Goal: Find specific page/section: Find specific page/section

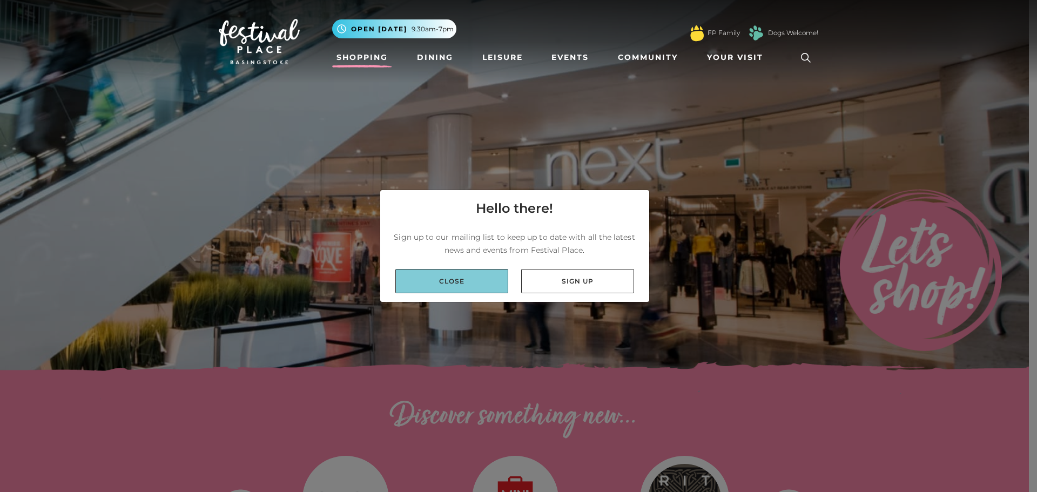
click at [452, 281] on link "Close" at bounding box center [451, 281] width 113 height 24
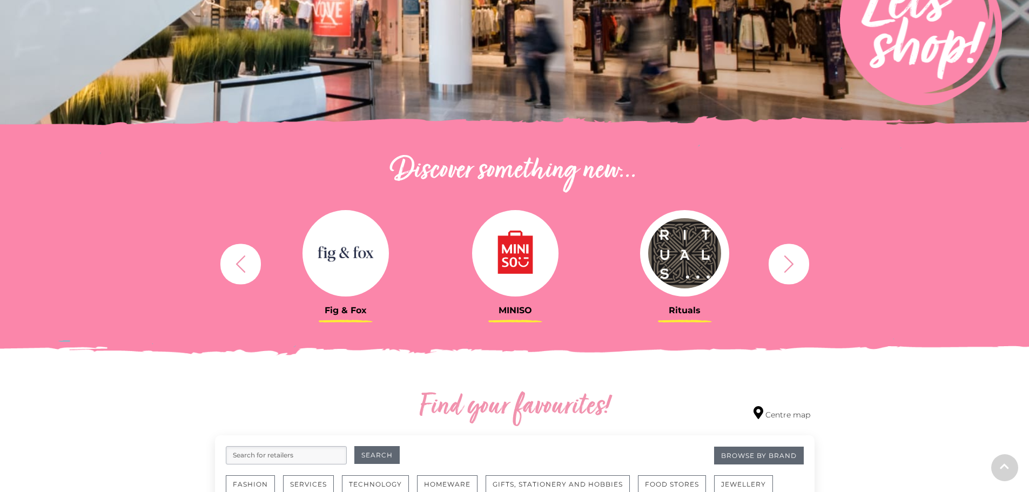
scroll to position [270, 0]
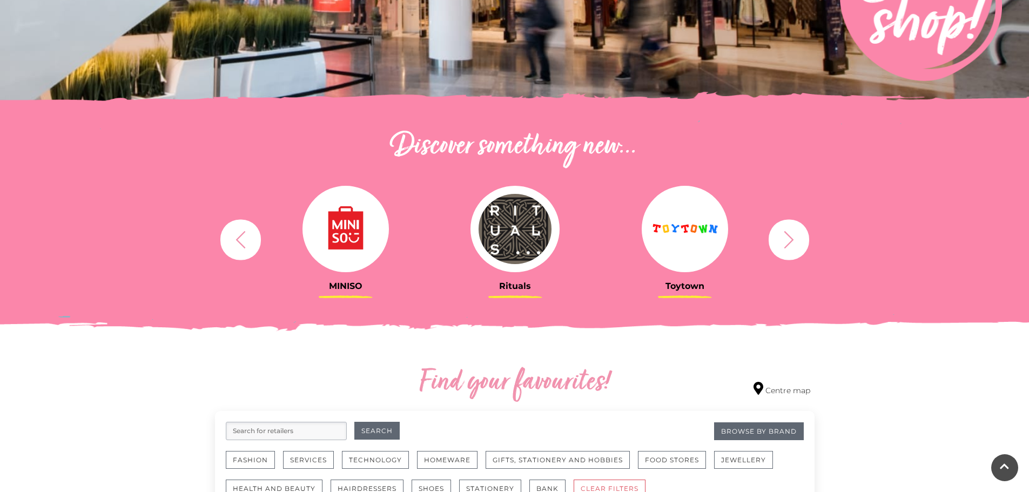
click at [235, 235] on icon "button" at bounding box center [241, 240] width 20 height 20
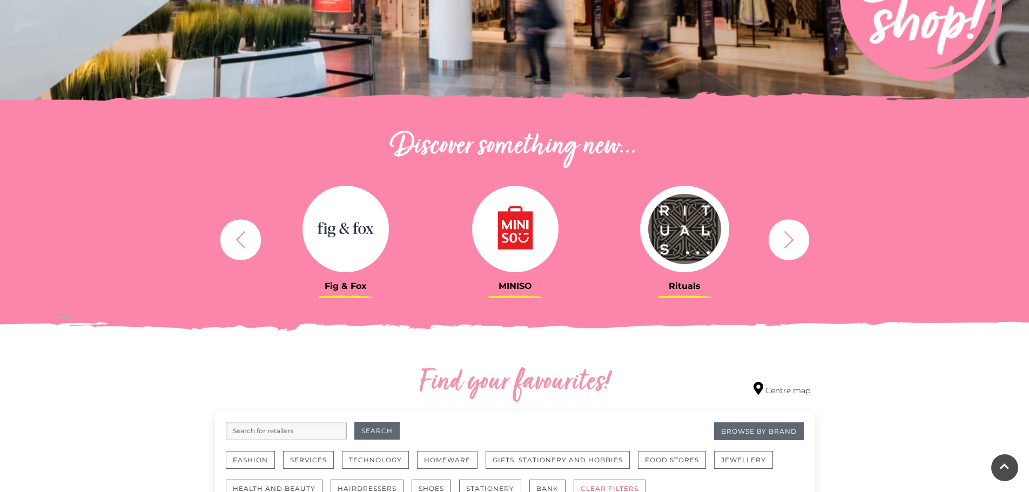
click at [235, 235] on icon "button" at bounding box center [241, 240] width 20 height 20
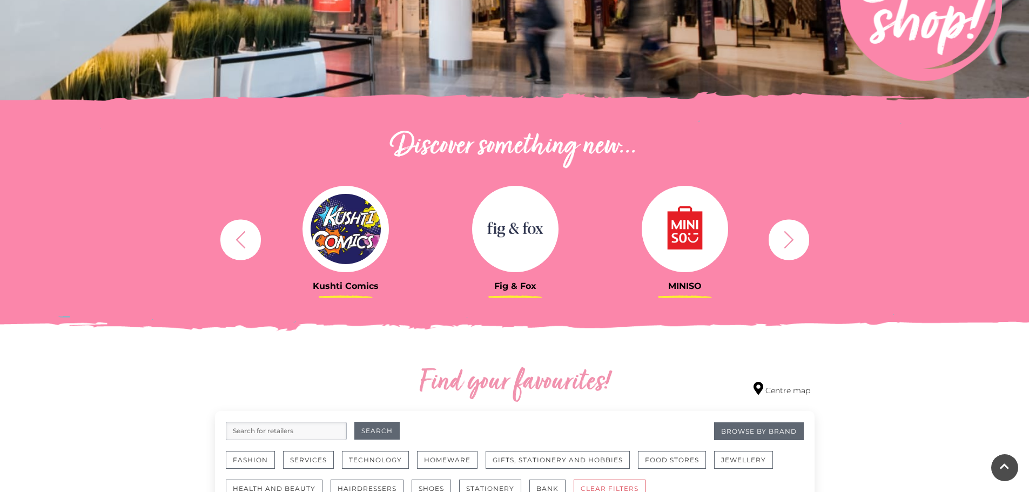
click at [235, 235] on icon "button" at bounding box center [241, 240] width 20 height 20
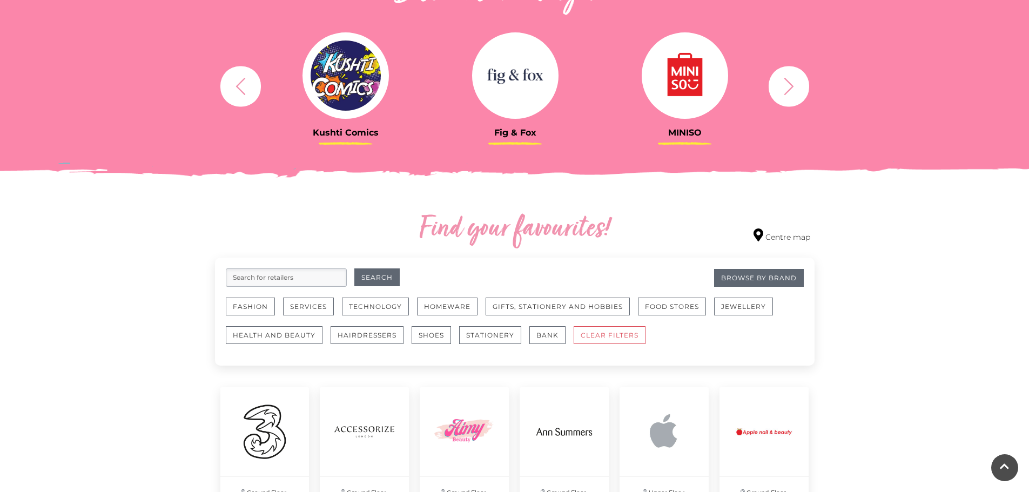
scroll to position [486, 0]
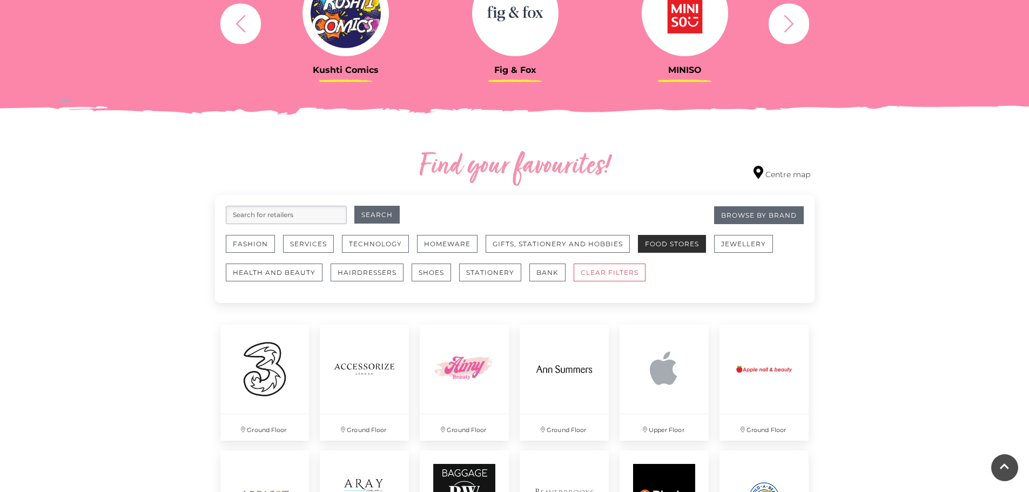
click at [666, 242] on button "Food Stores" at bounding box center [672, 244] width 68 height 18
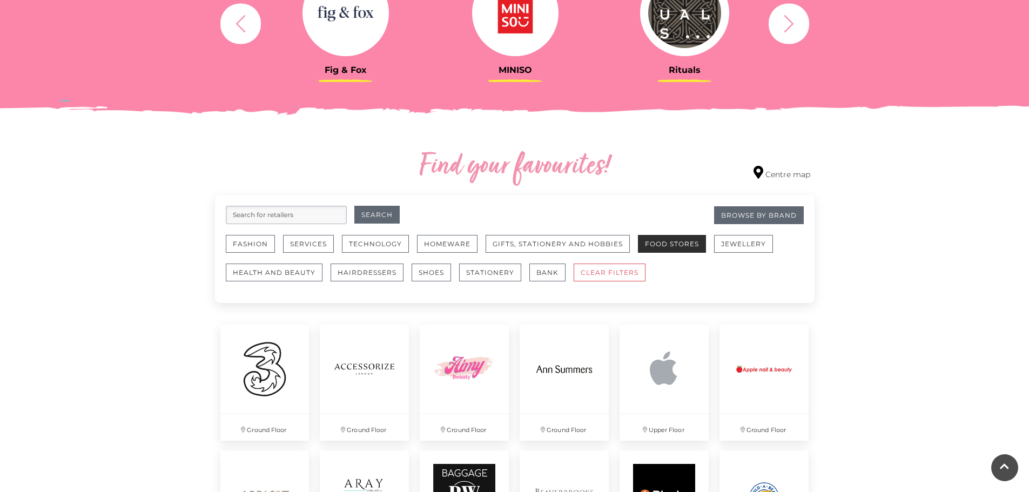
click at [666, 242] on button "Food Stores" at bounding box center [672, 244] width 68 height 18
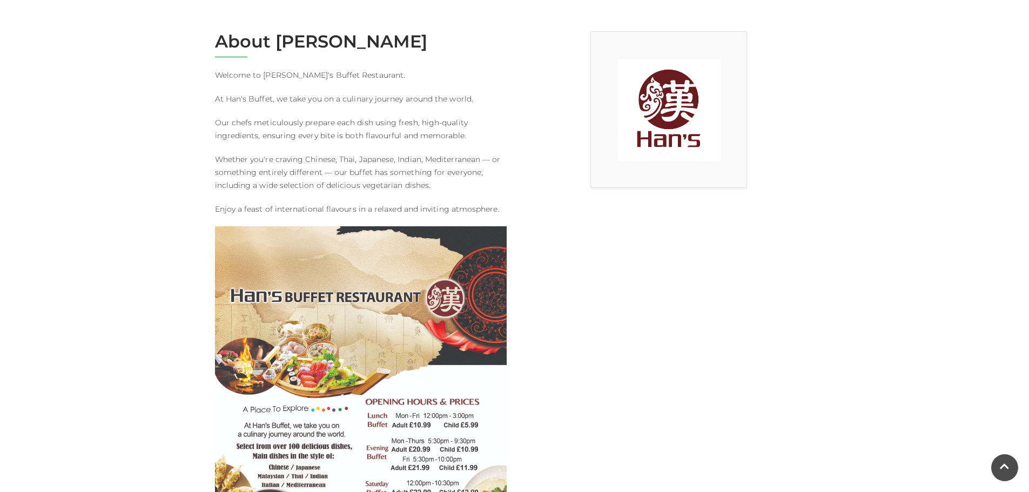
scroll to position [324, 0]
